Goal: Task Accomplishment & Management: Manage account settings

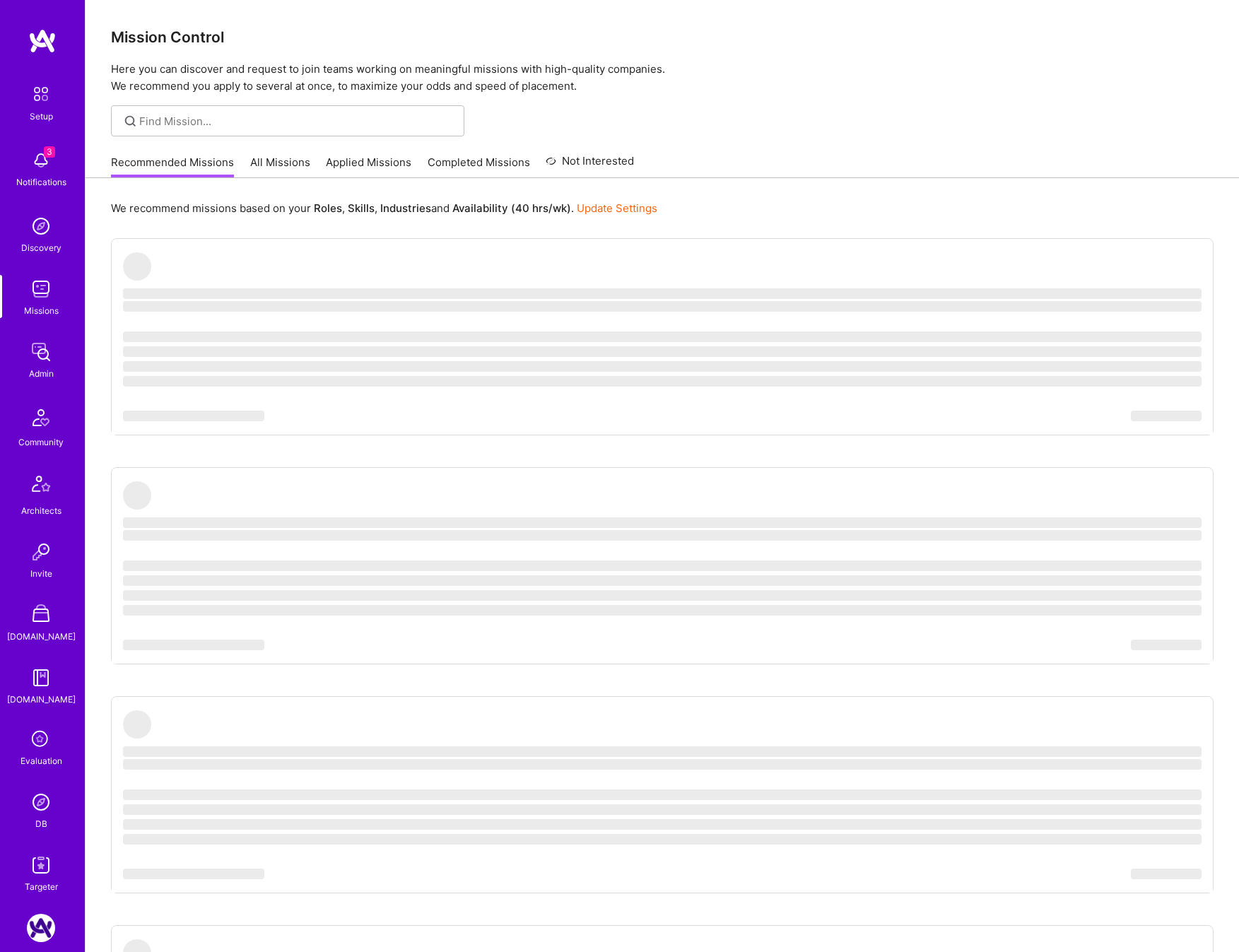
click at [43, 812] on img at bounding box center [40, 801] width 29 height 29
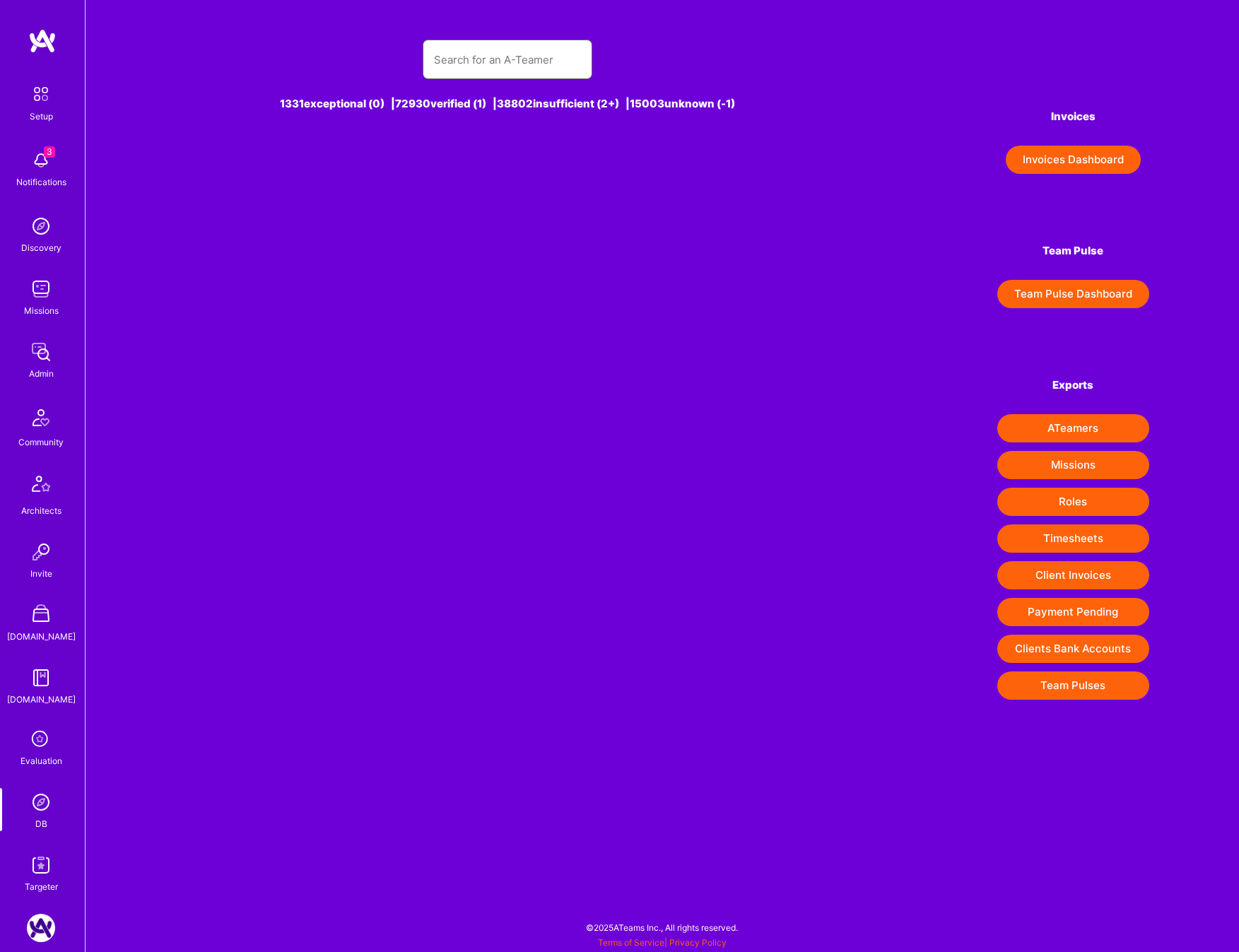
click at [470, 68] on input "text" at bounding box center [507, 59] width 147 height 36
type input "a"
type input "s"
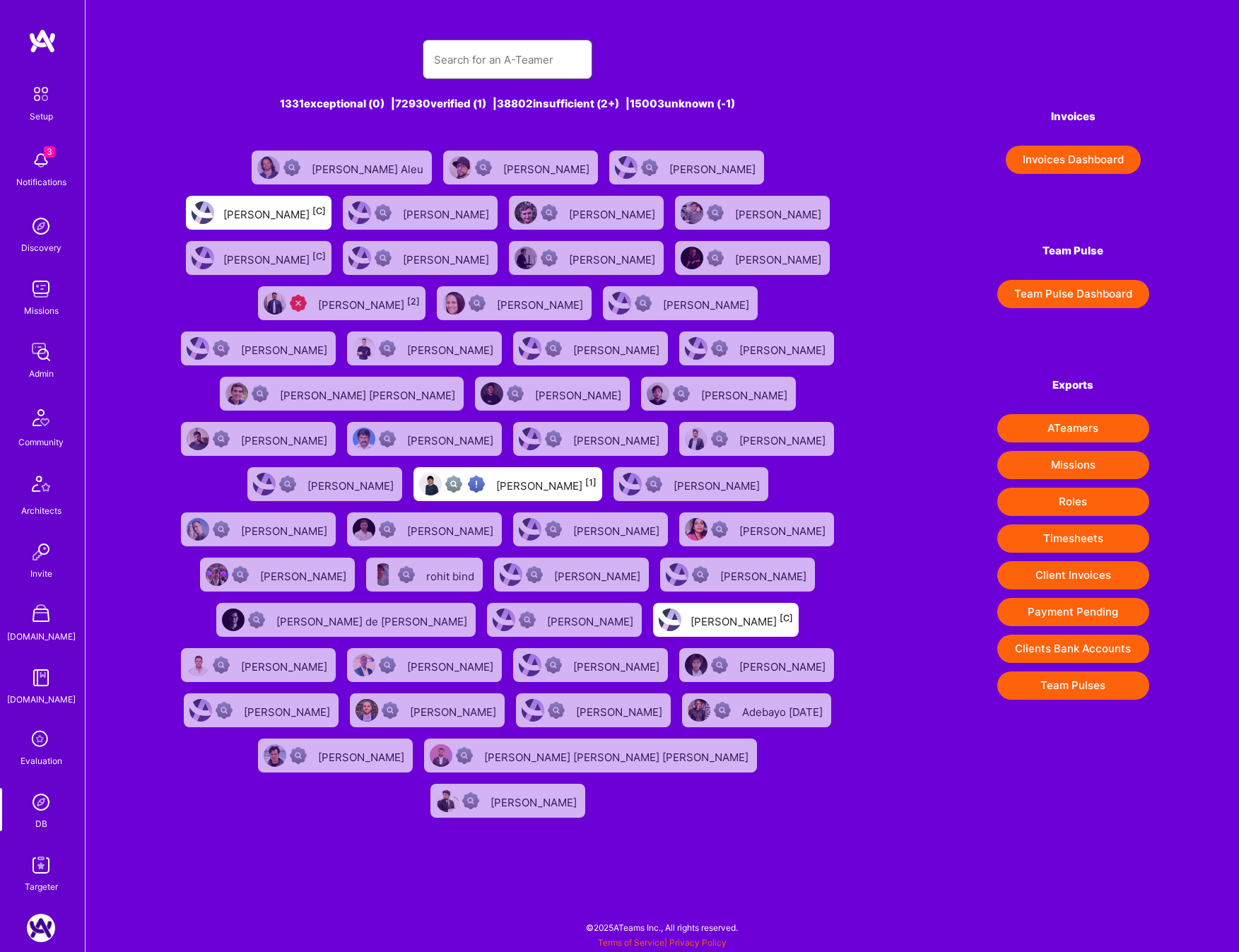
type input "a"
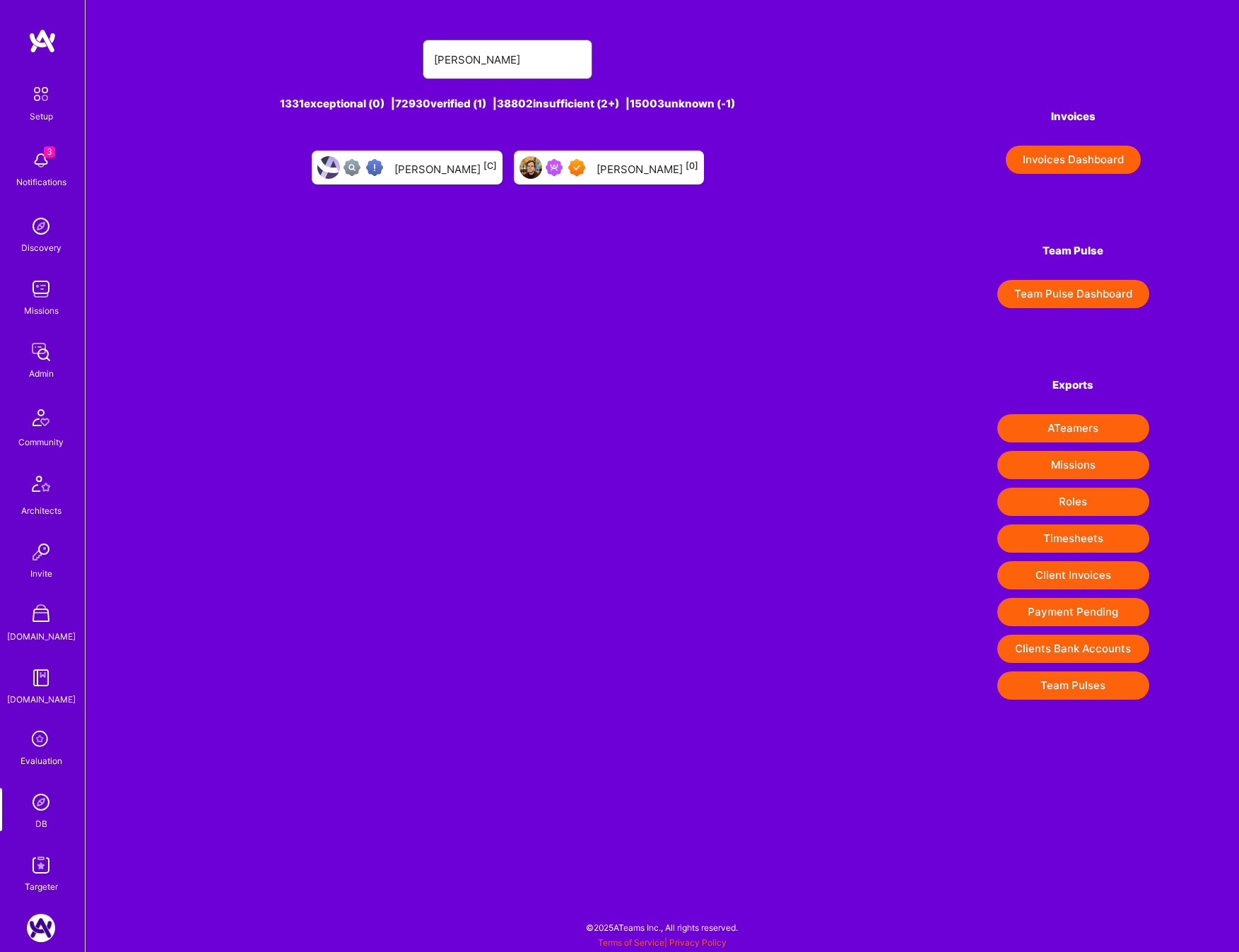
type input "asaf zamir"
click at [440, 163] on div "Asaf Zamir [C]" at bounding box center [446, 168] width 103 height 19
drag, startPoint x: 589, startPoint y: 167, endPoint x: 577, endPoint y: 167, distance: 12.0
click at [589, 167] on div at bounding box center [568, 167] width 45 height 17
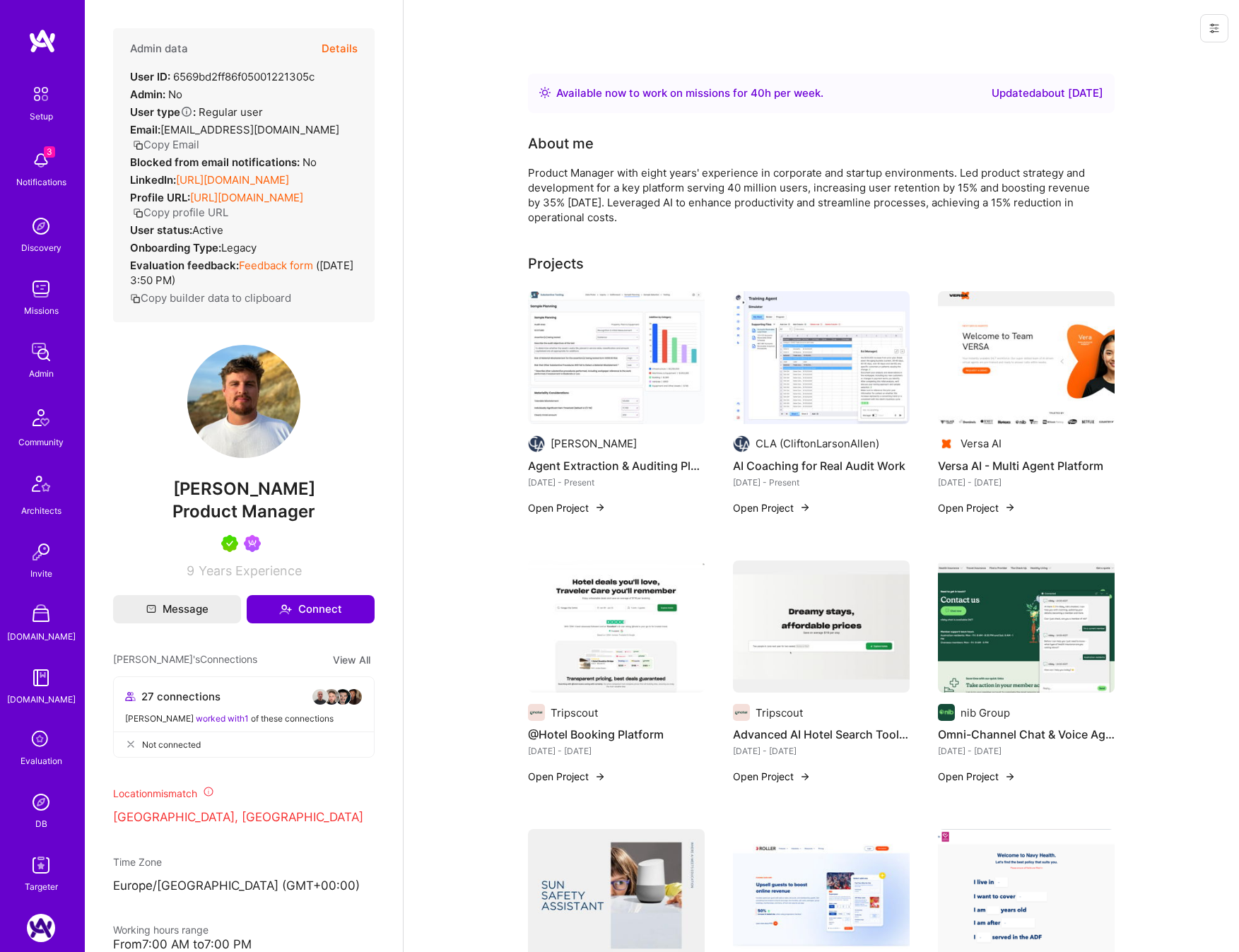
click at [46, 151] on span "3" at bounding box center [48, 151] width 11 height 11
click at [50, 98] on img at bounding box center [41, 94] width 30 height 30
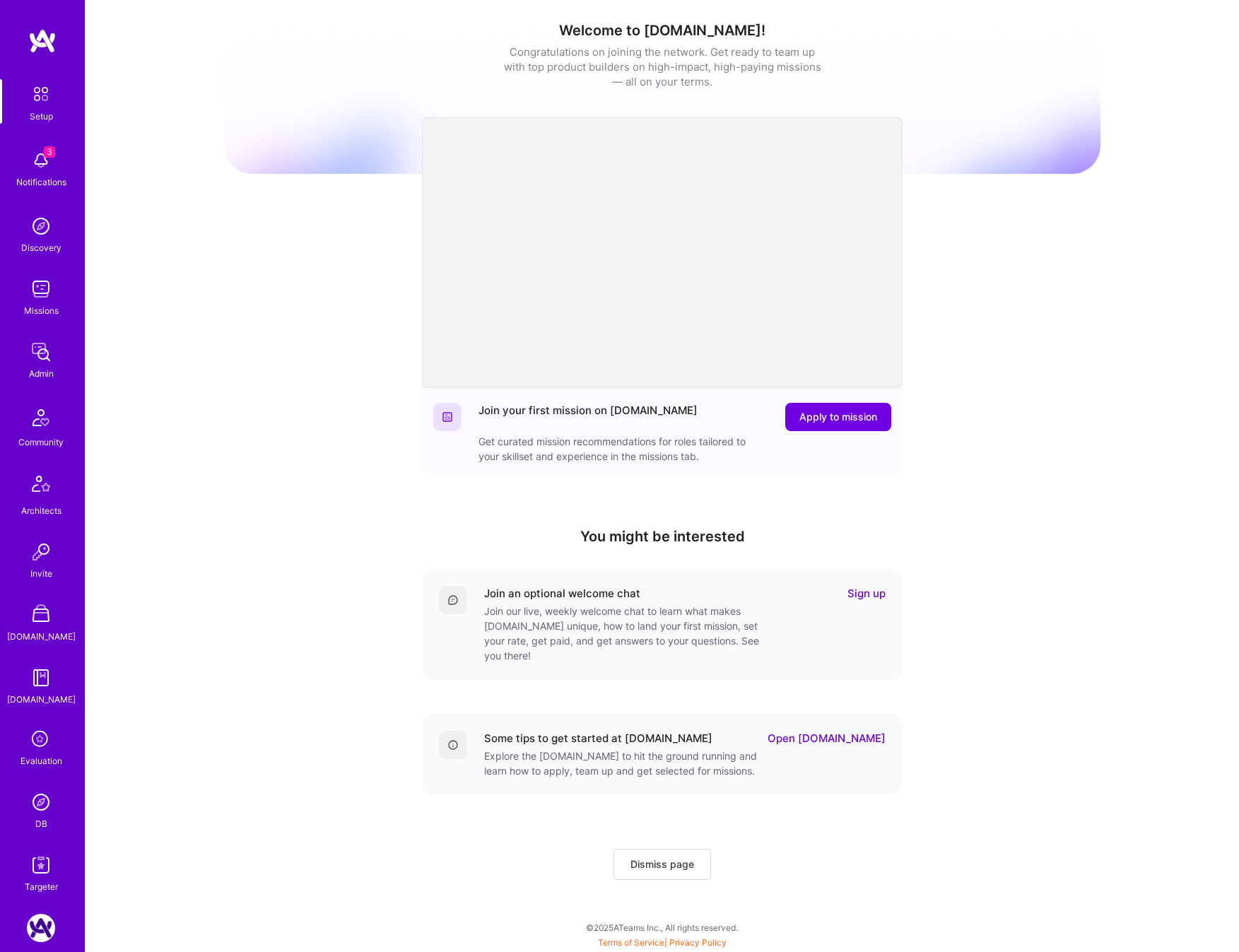
click at [29, 291] on img at bounding box center [40, 289] width 29 height 29
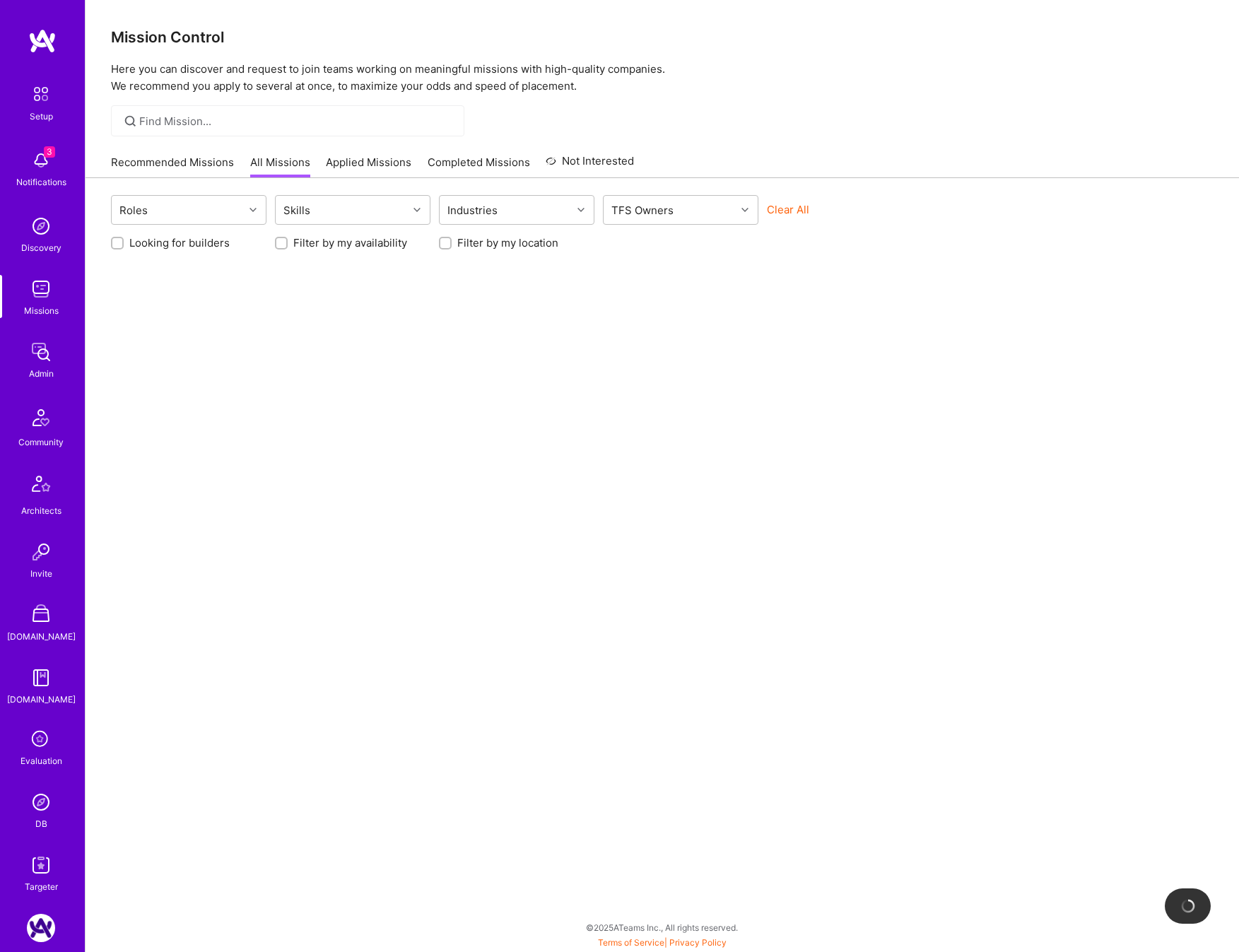
click at [790, 211] on button "Clear All" at bounding box center [788, 209] width 42 height 15
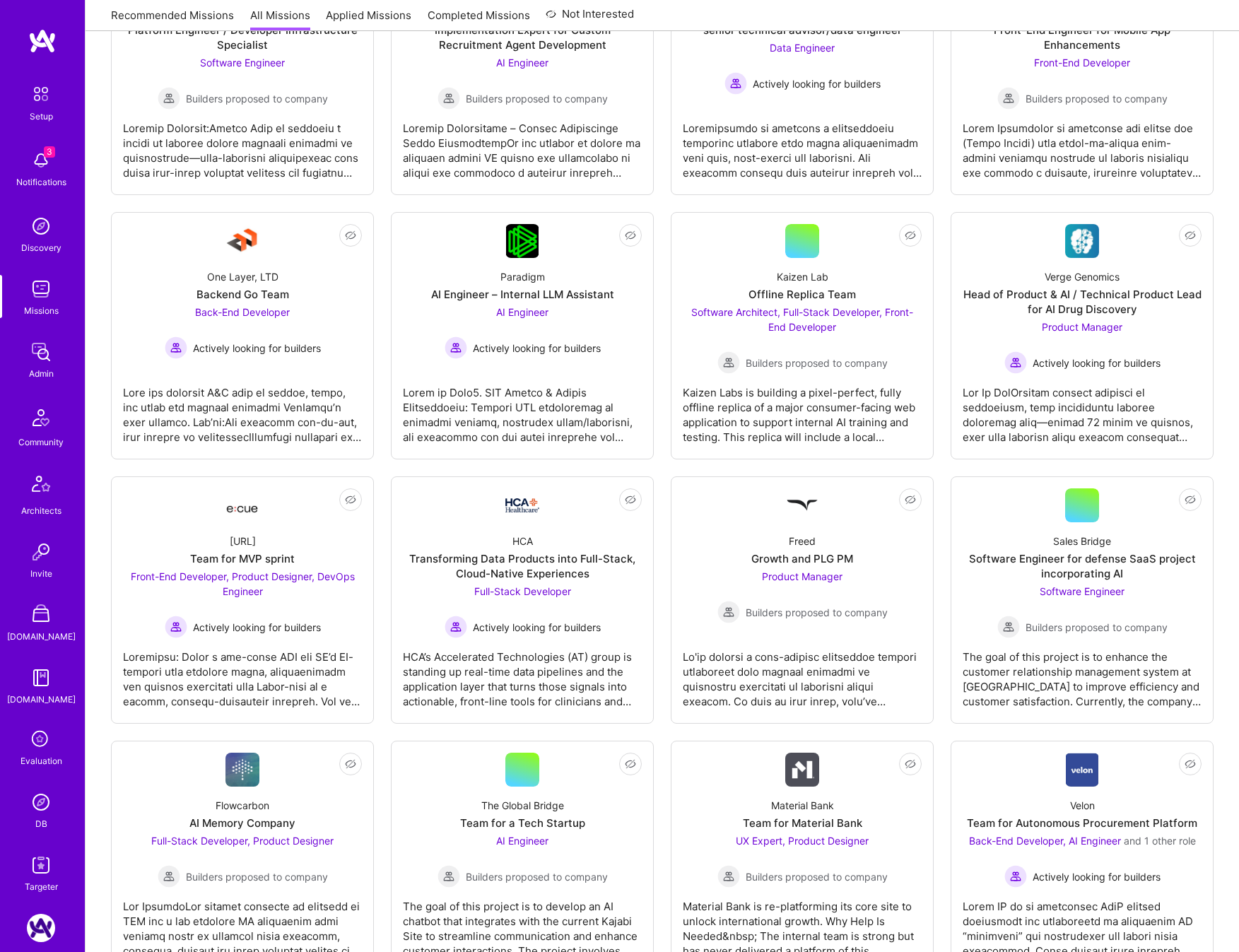
scroll to position [1394, 0]
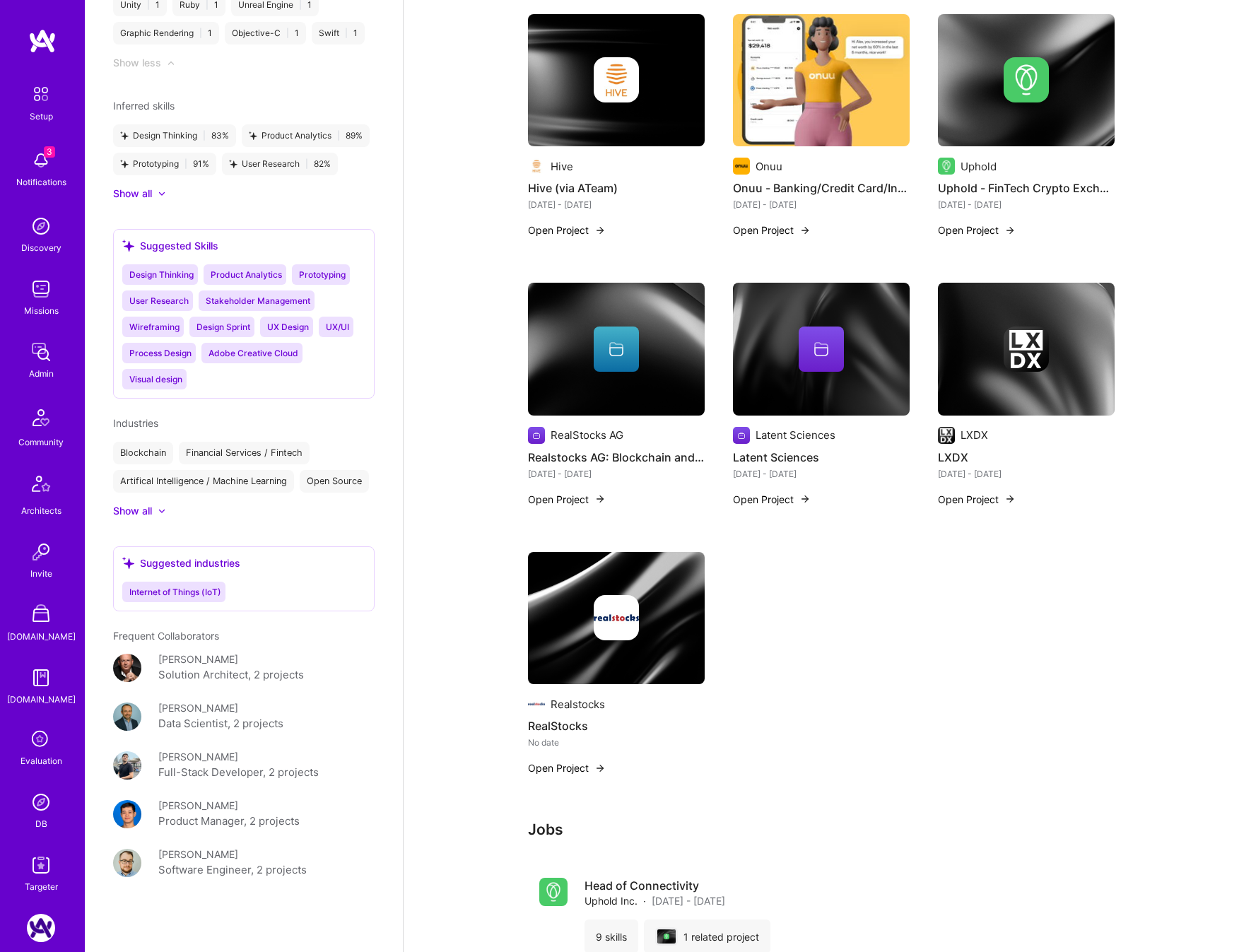
scroll to position [1039, 0]
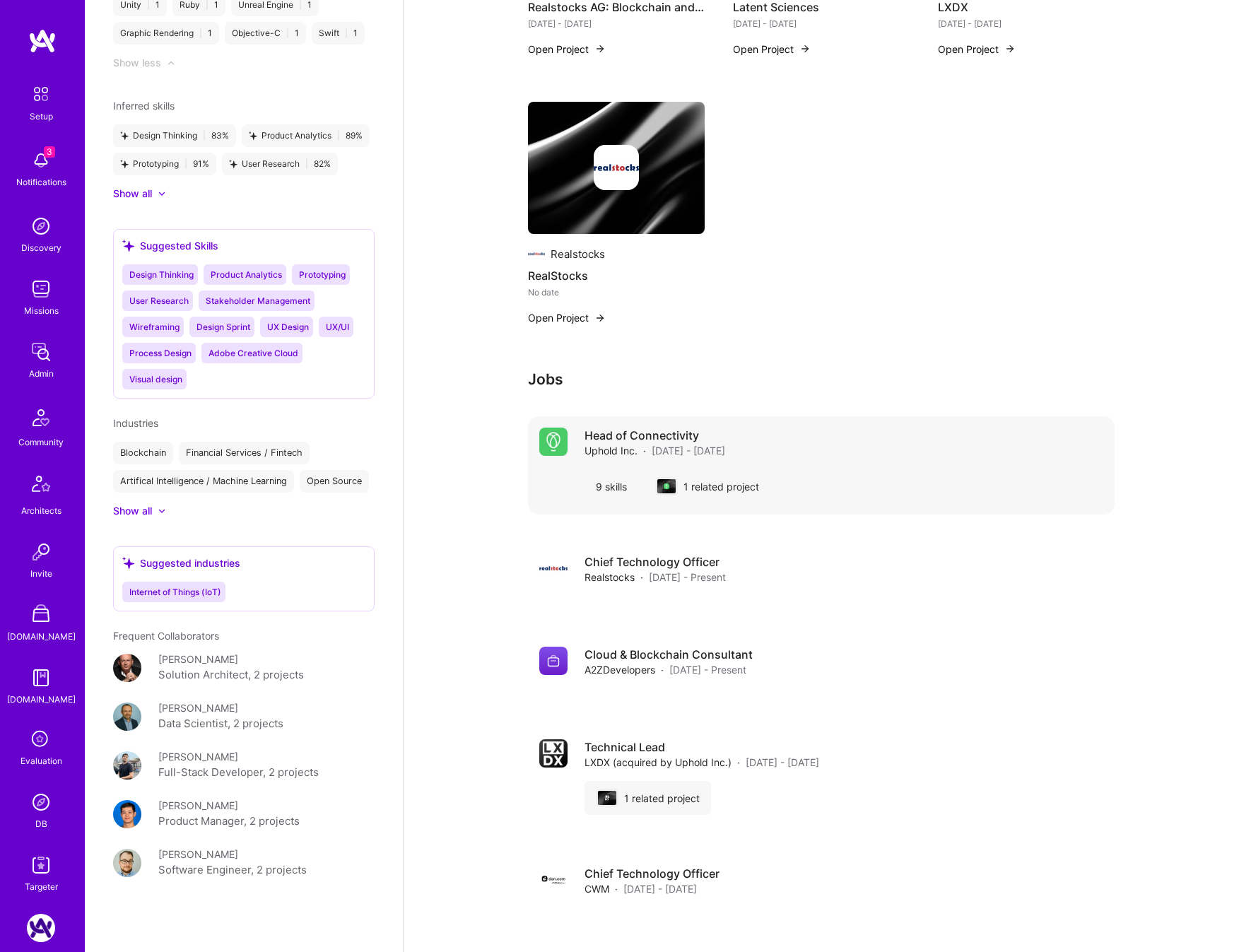
click at [590, 452] on span "Uphold Inc." at bounding box center [611, 449] width 53 height 15
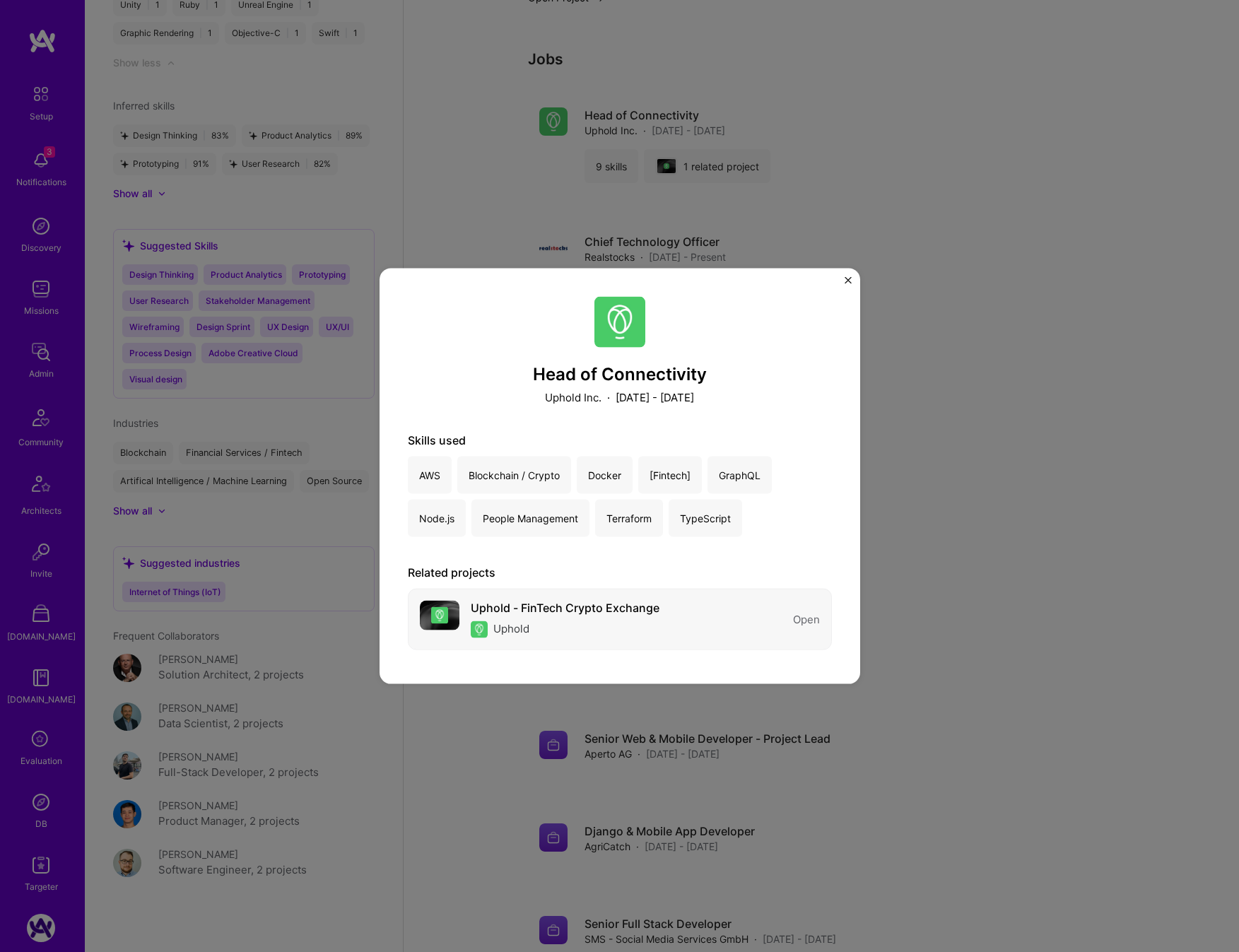
scroll to position [1394, 0]
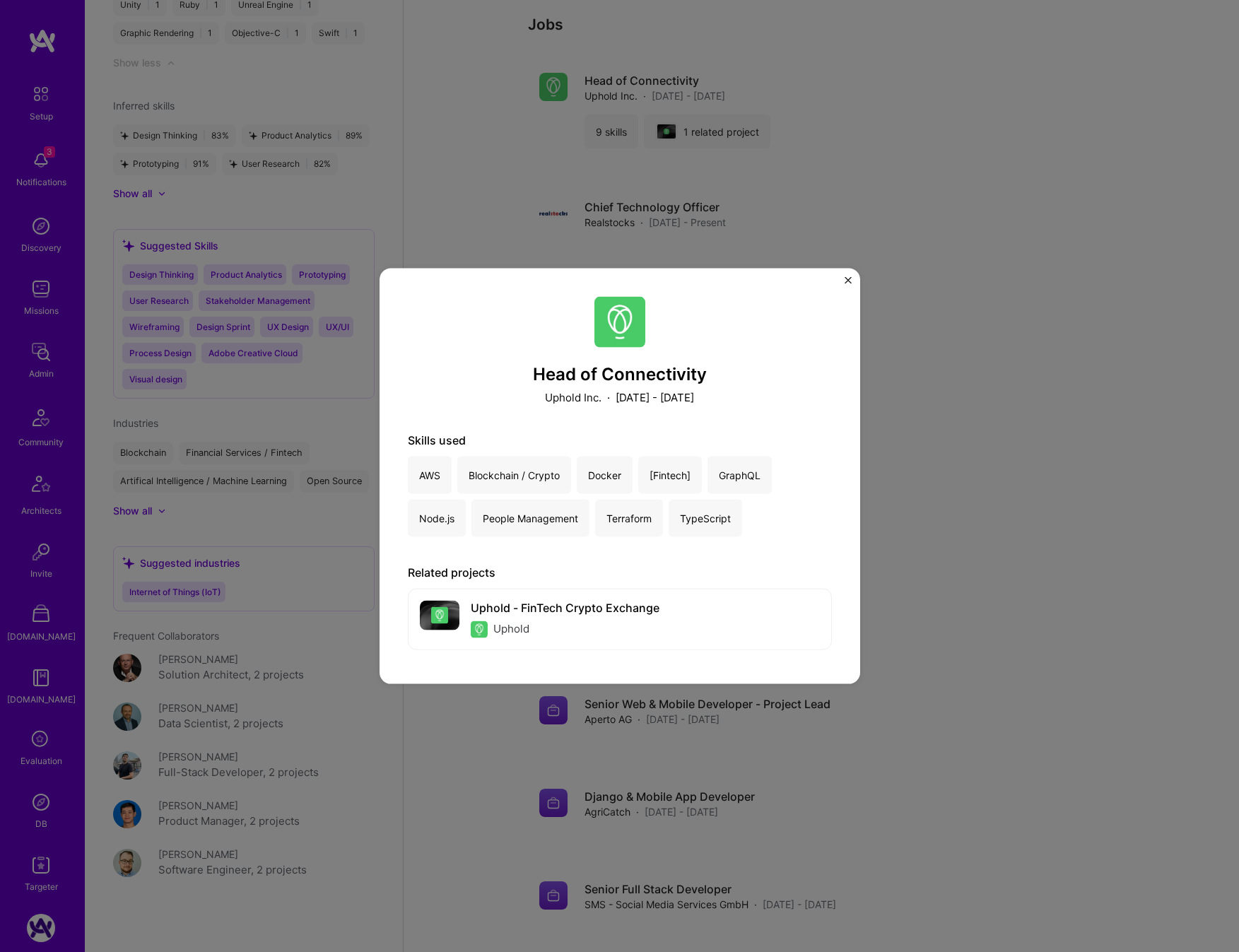
click at [902, 541] on div "Head of Connectivity Uphold Inc. · March 2021 - June 2022 Skills used AWS Block…" at bounding box center [619, 476] width 1239 height 952
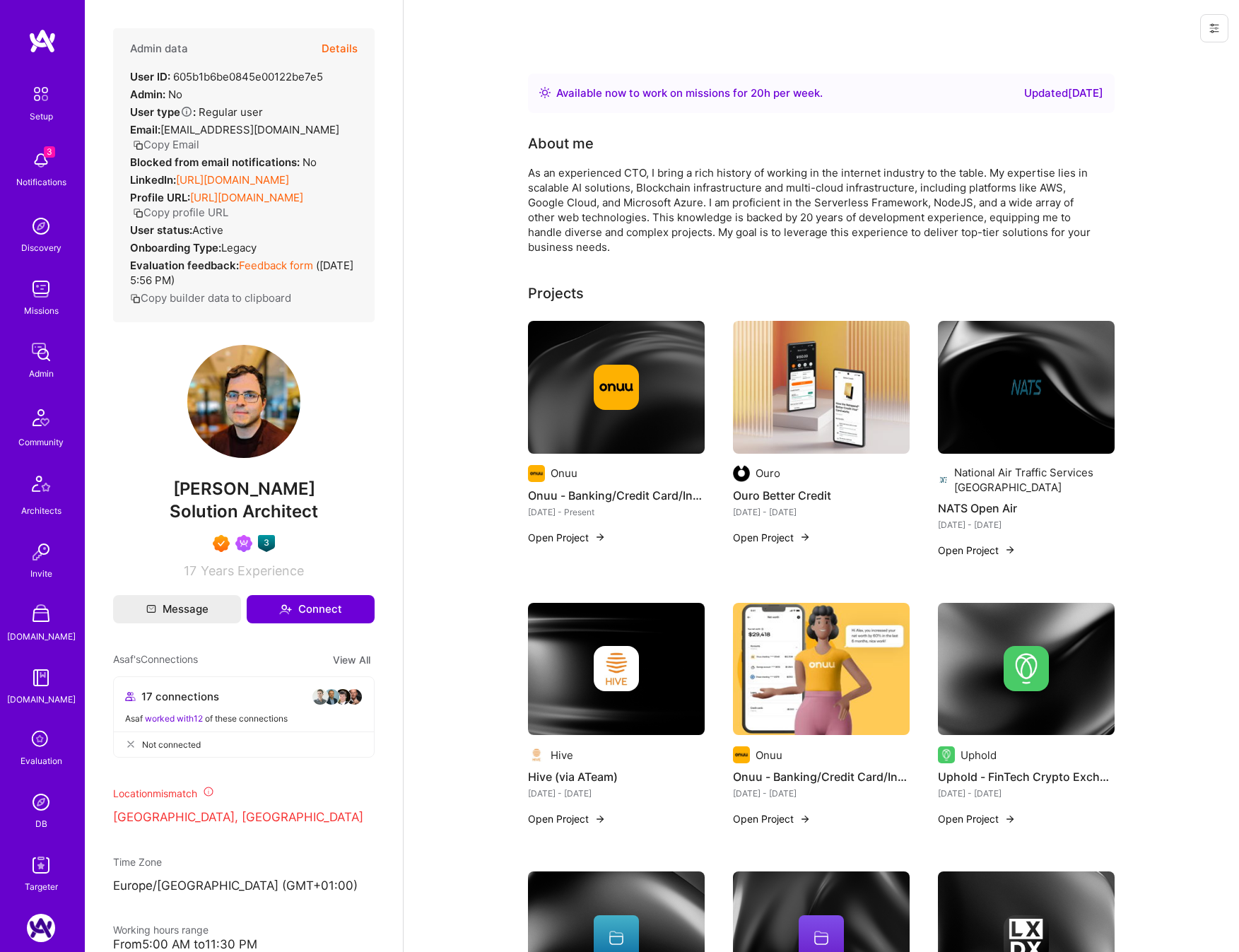
click at [339, 43] on button "Details" at bounding box center [339, 49] width 36 height 41
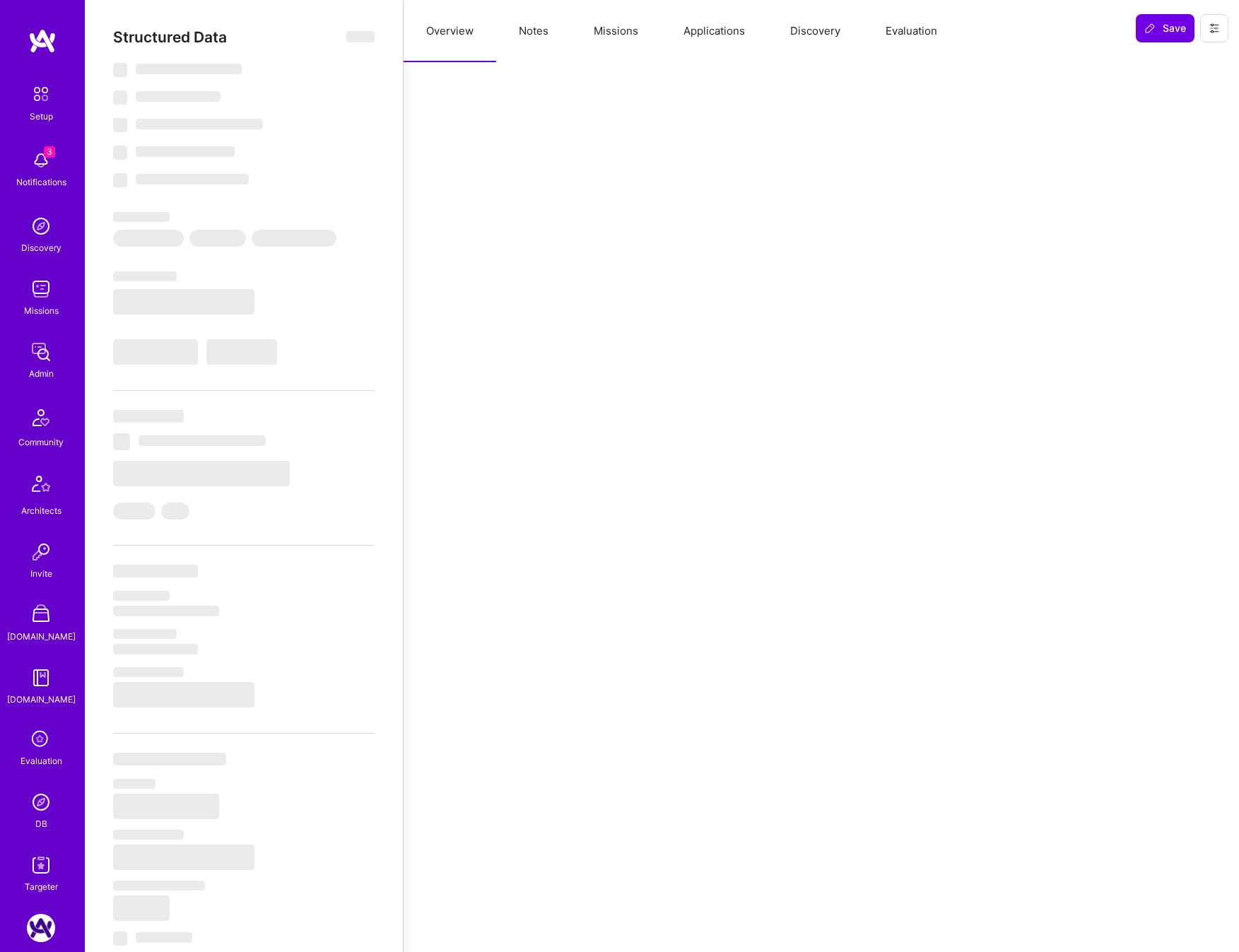
click at [517, 29] on button "Notes" at bounding box center [533, 31] width 75 height 62
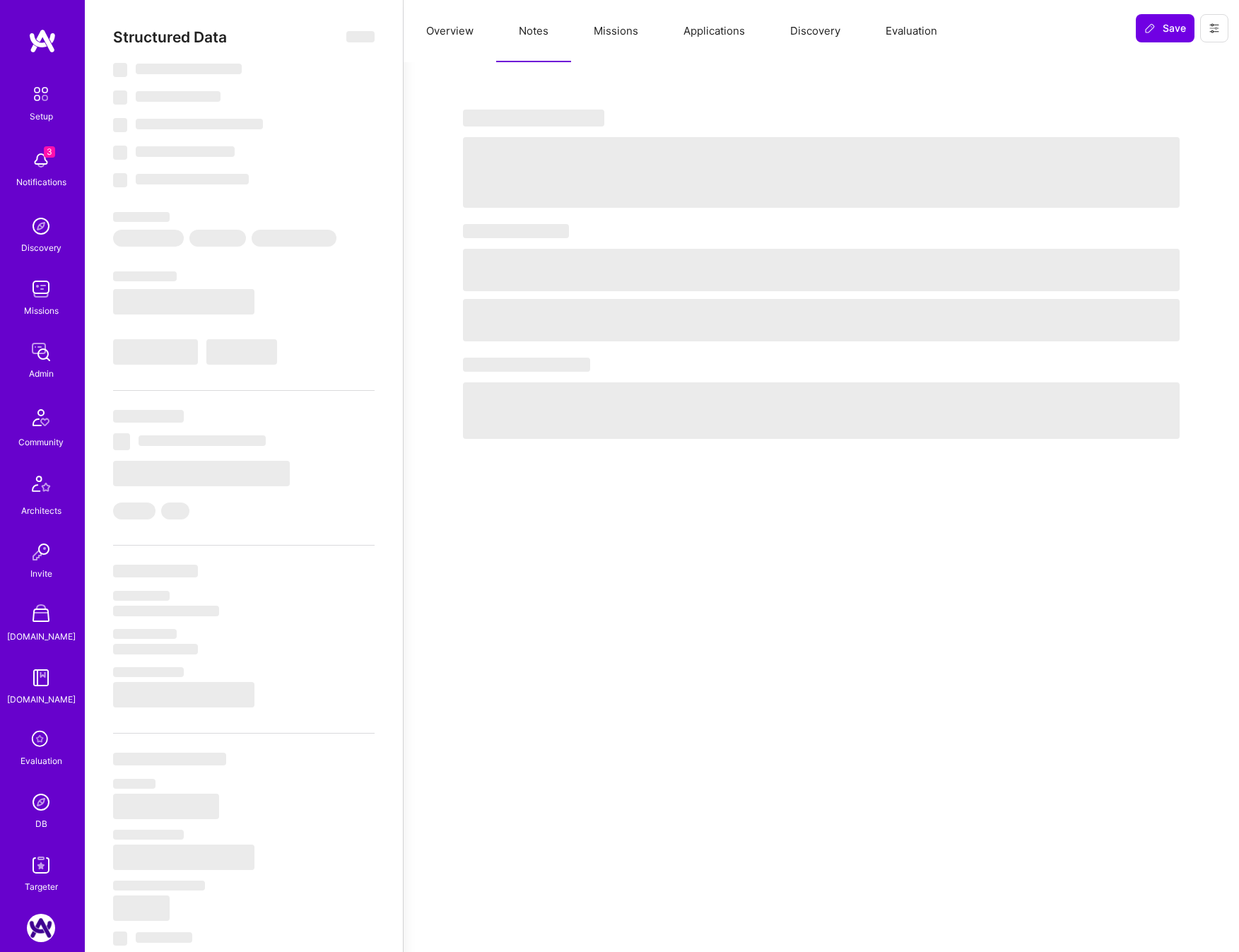
select select "Right Now"
select select "7"
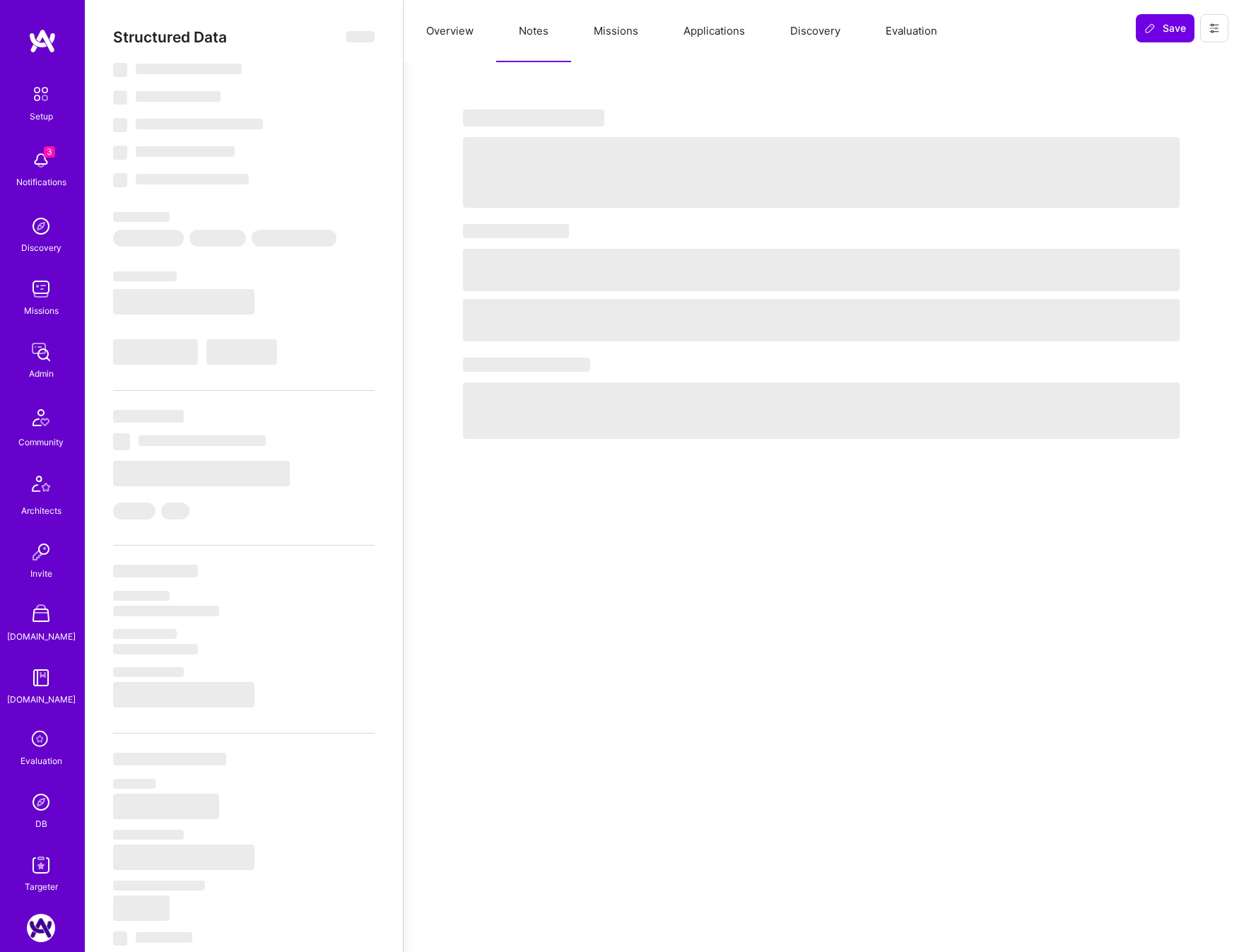
select select "US"
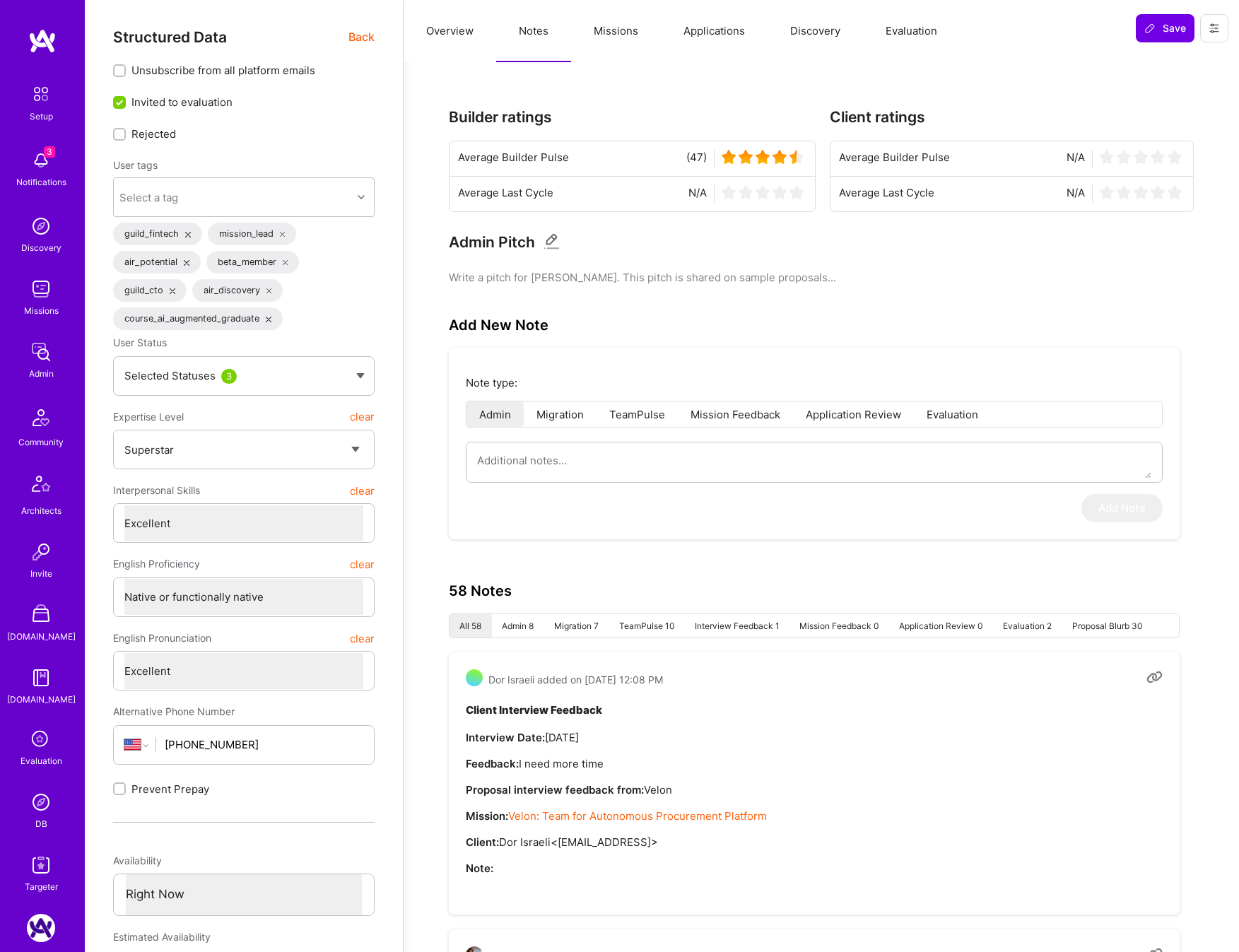
click at [620, 29] on button "Missions" at bounding box center [615, 31] width 90 height 62
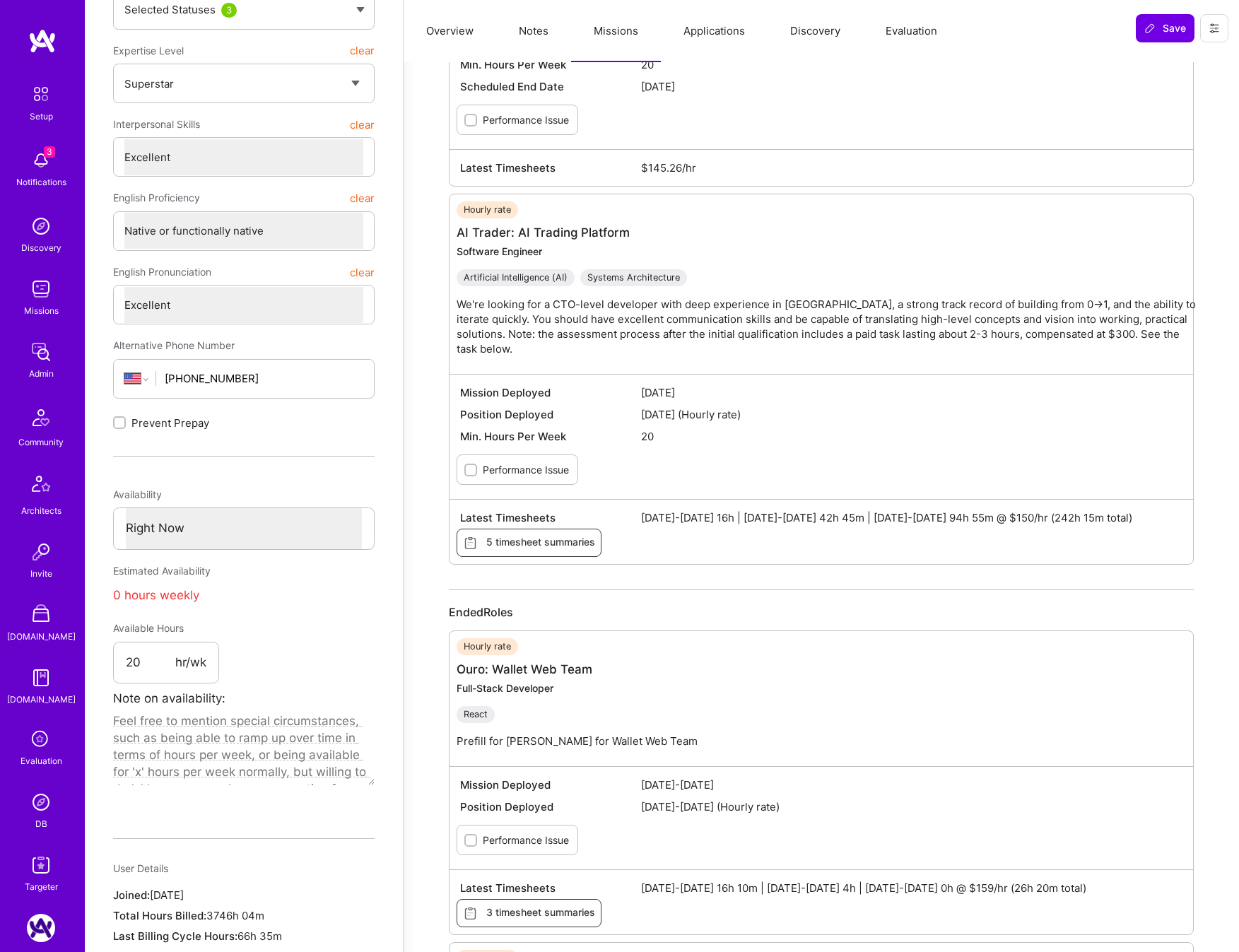
scroll to position [705, 0]
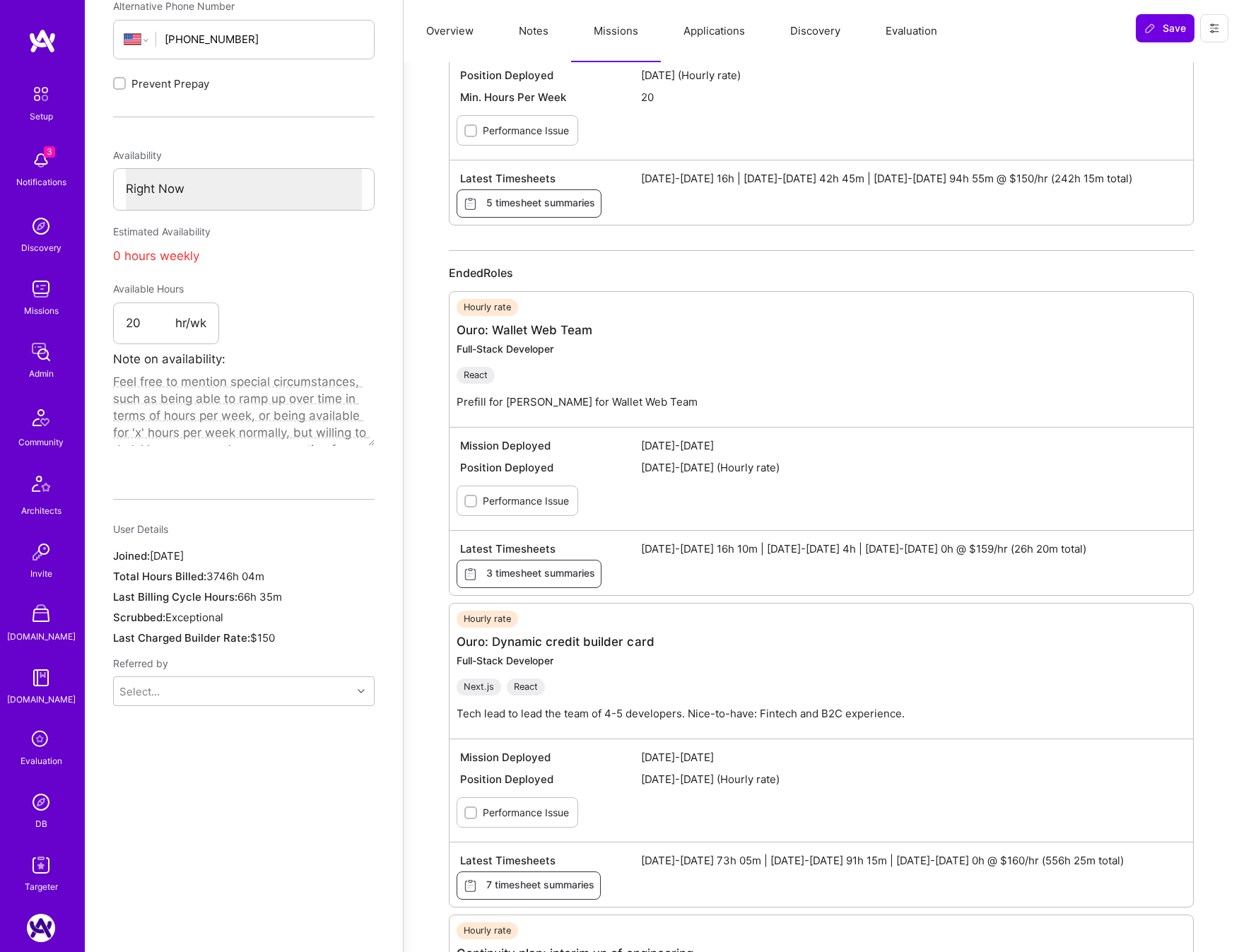
click at [742, 32] on button "Applications" at bounding box center [714, 31] width 106 height 62
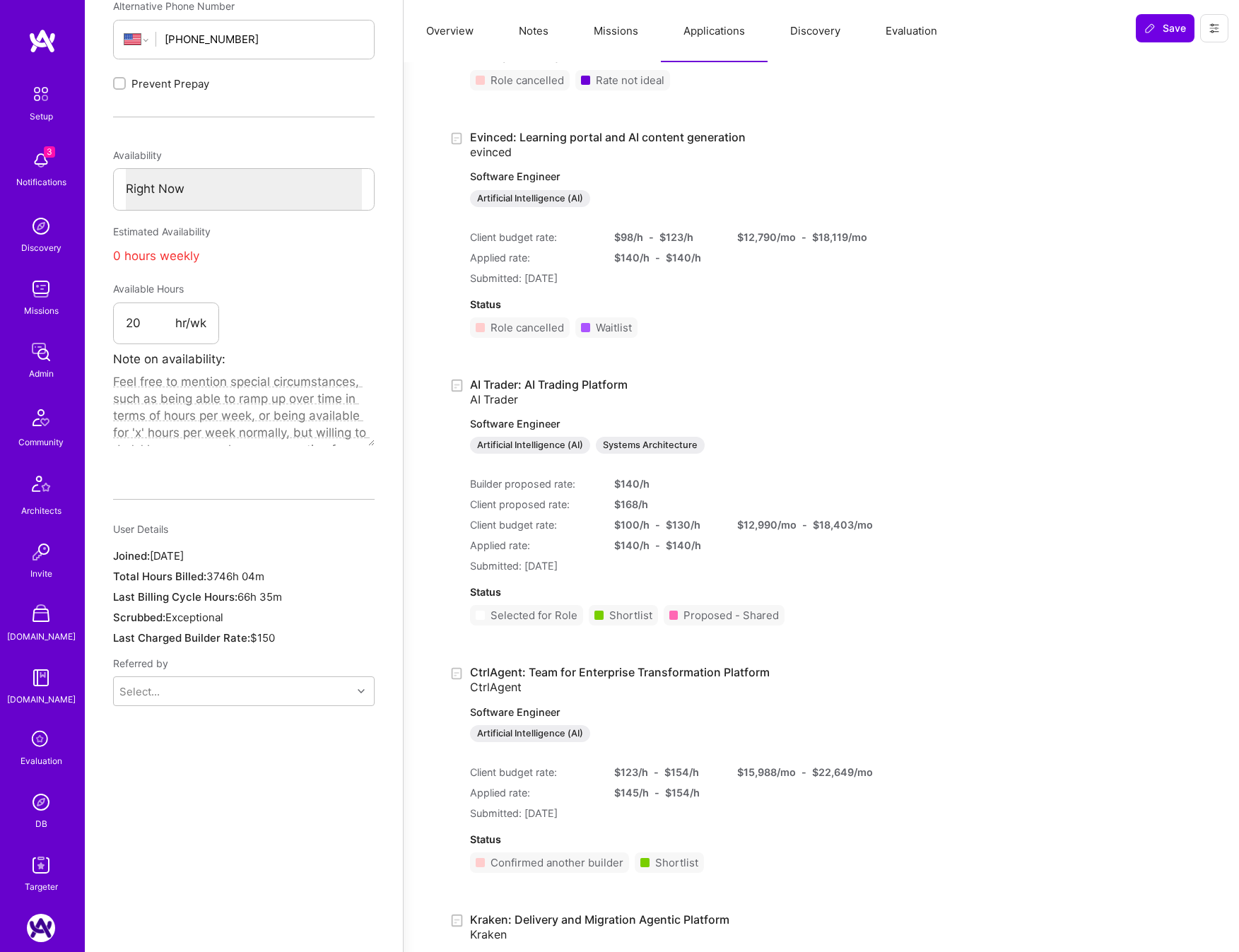
click at [474, 34] on button "Overview" at bounding box center [449, 31] width 93 height 62
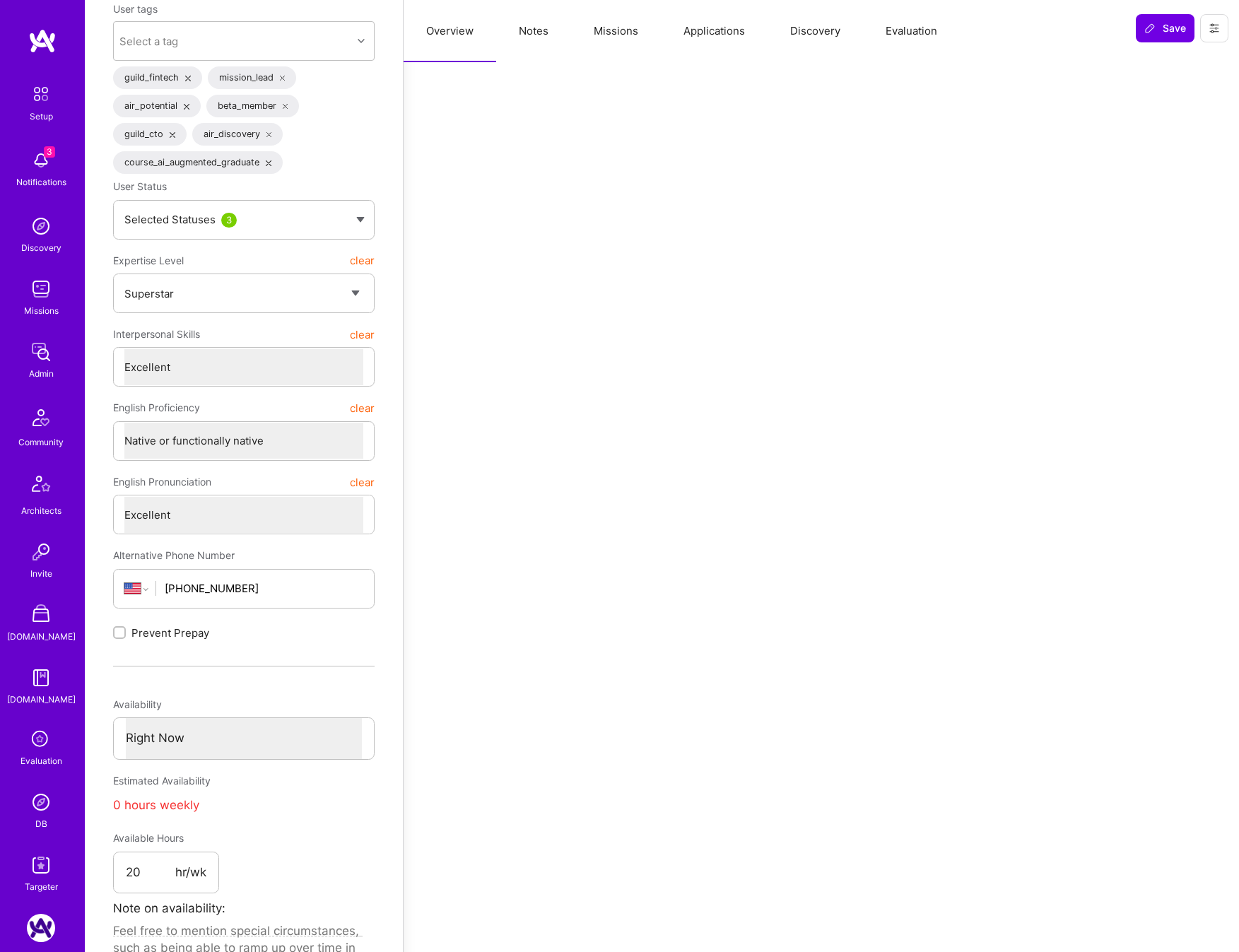
scroll to position [152, 0]
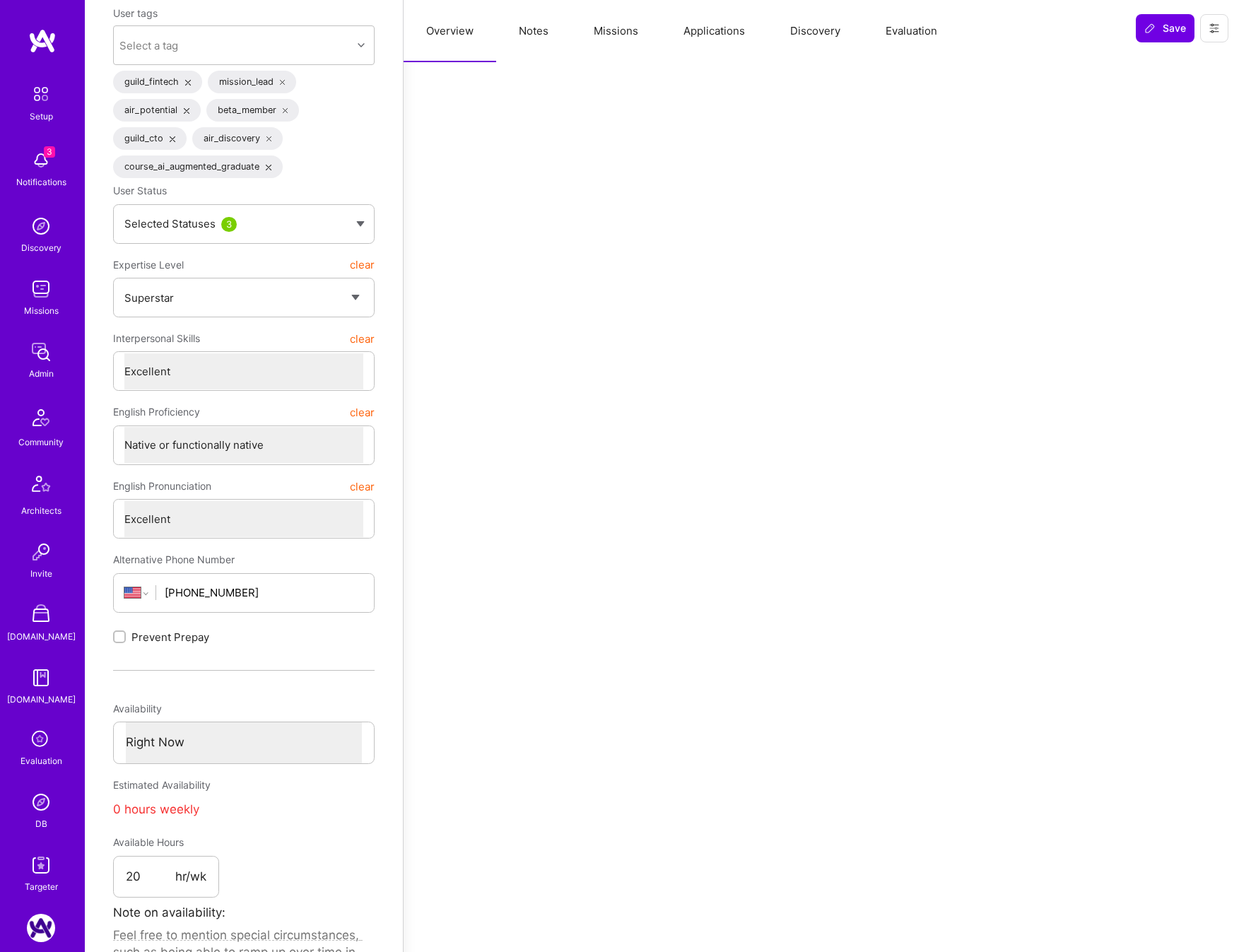
drag, startPoint x: 604, startPoint y: 33, endPoint x: 588, endPoint y: 34, distance: 16.0
click at [604, 33] on button "Missions" at bounding box center [615, 31] width 90 height 62
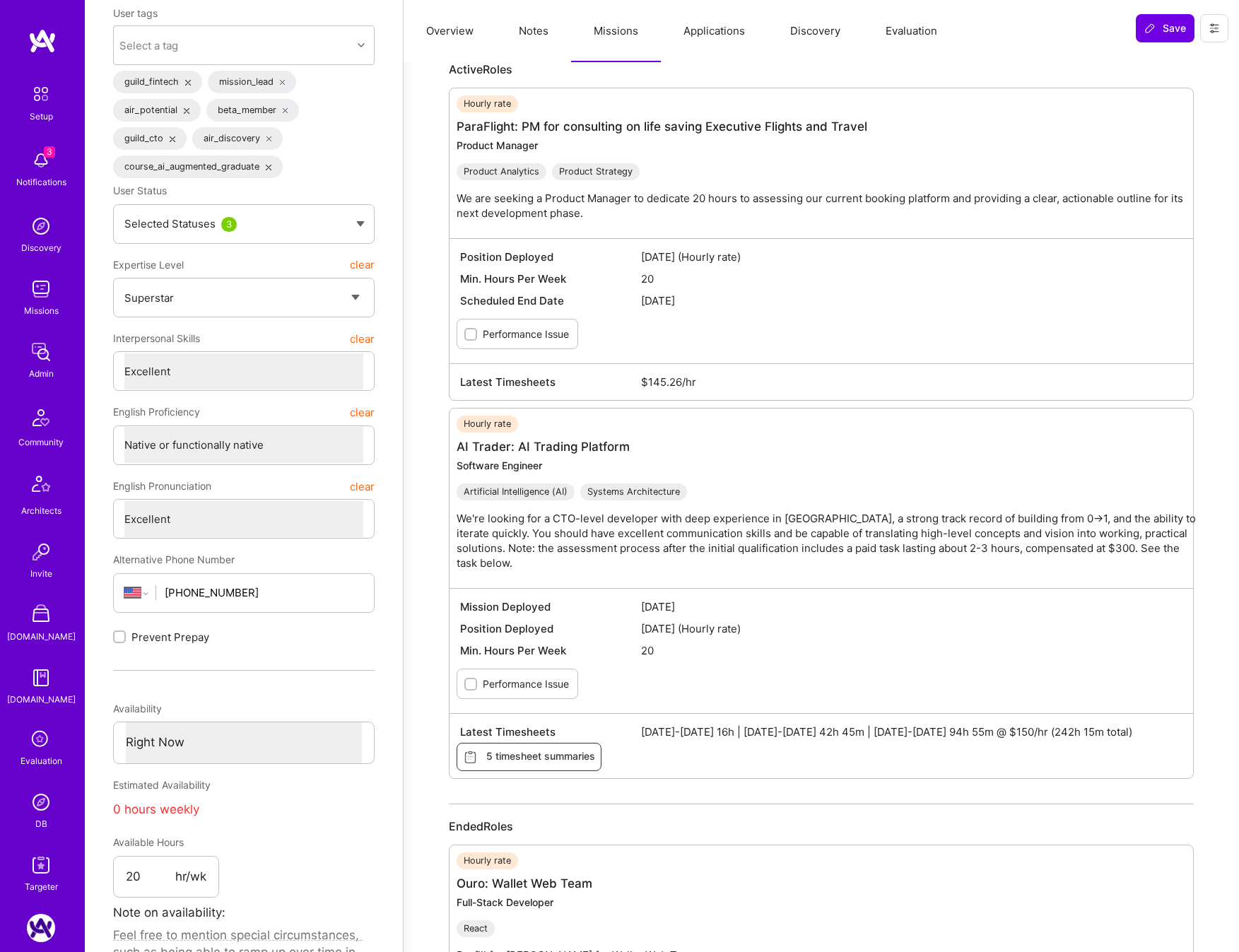
click at [552, 32] on button "Notes" at bounding box center [533, 31] width 75 height 62
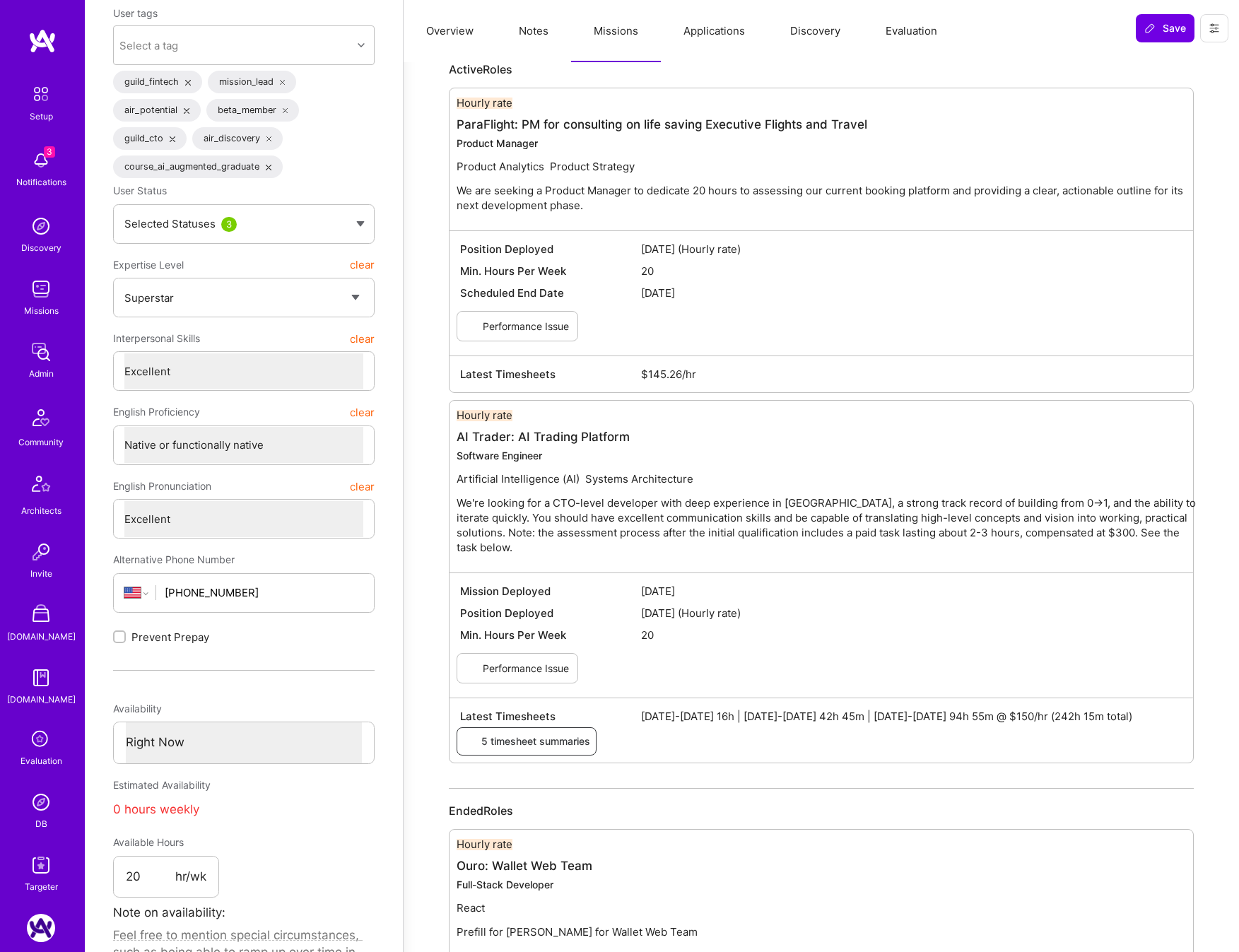
type textarea "x"
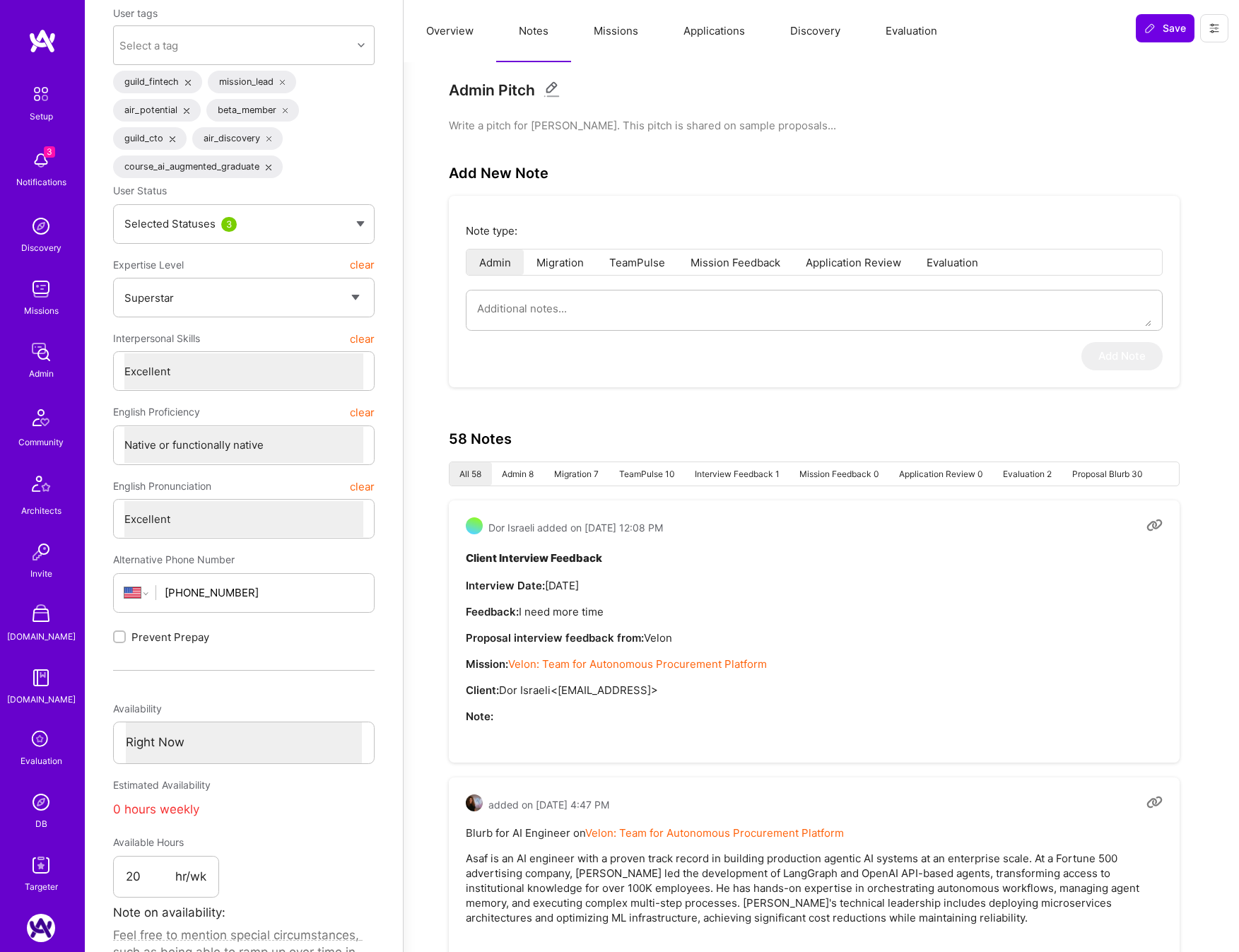
click at [710, 36] on button "Applications" at bounding box center [714, 31] width 106 height 62
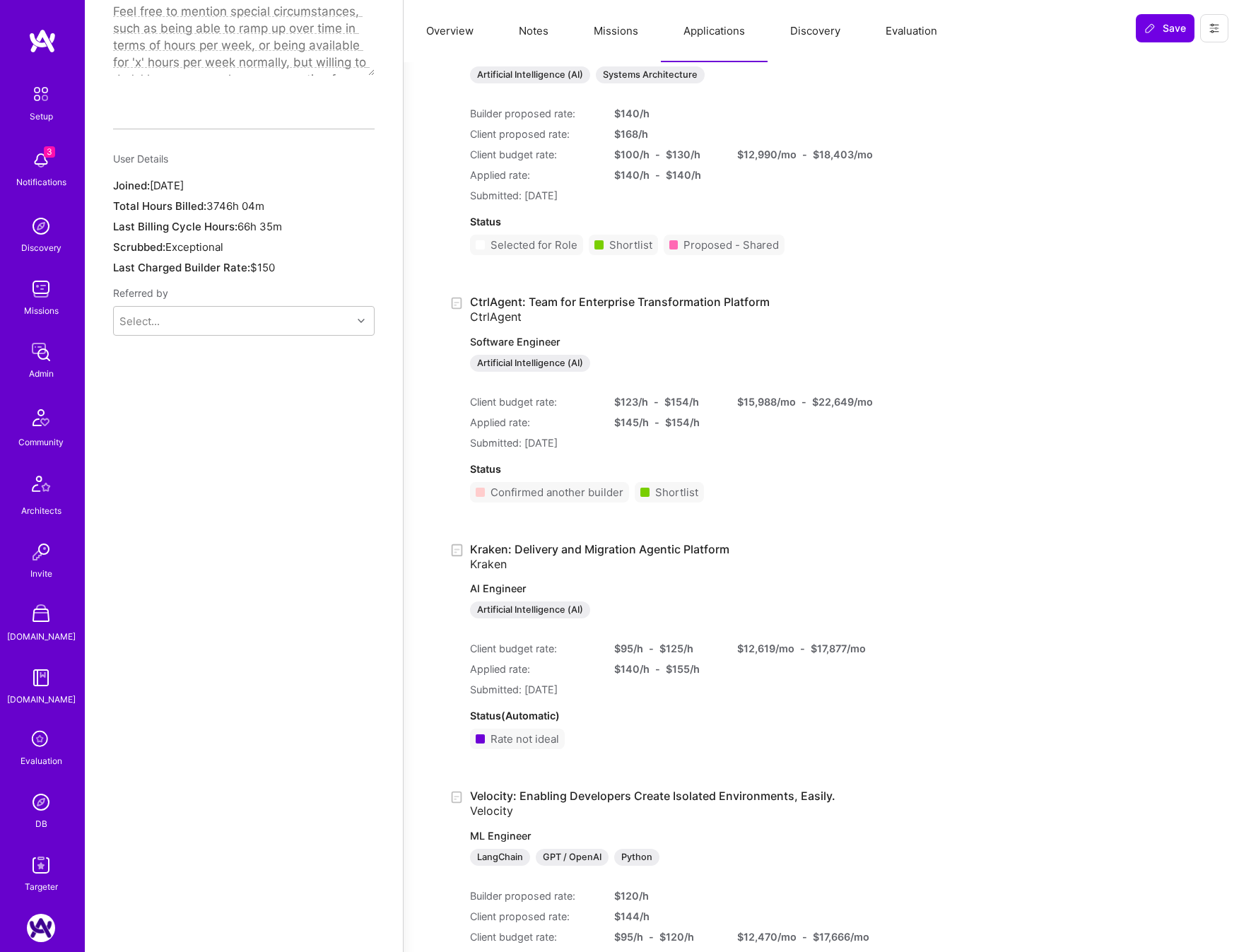
scroll to position [0, 0]
